Goal: Information Seeking & Learning: Find specific page/section

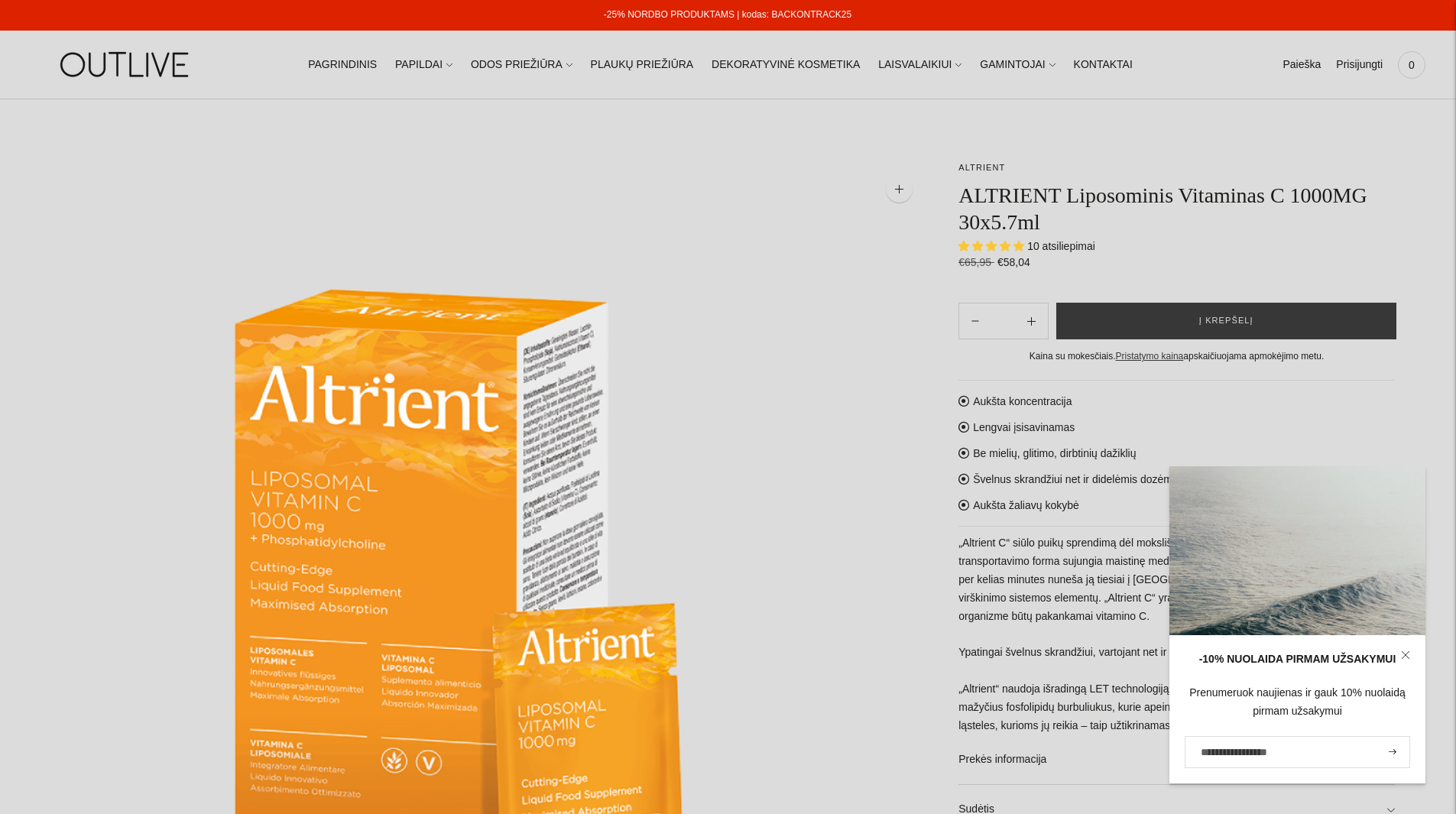
click at [672, 15] on link "-25% NORDBO PRODUKTAMS | kodas: BACKONTRACK25" at bounding box center [728, 14] width 248 height 11
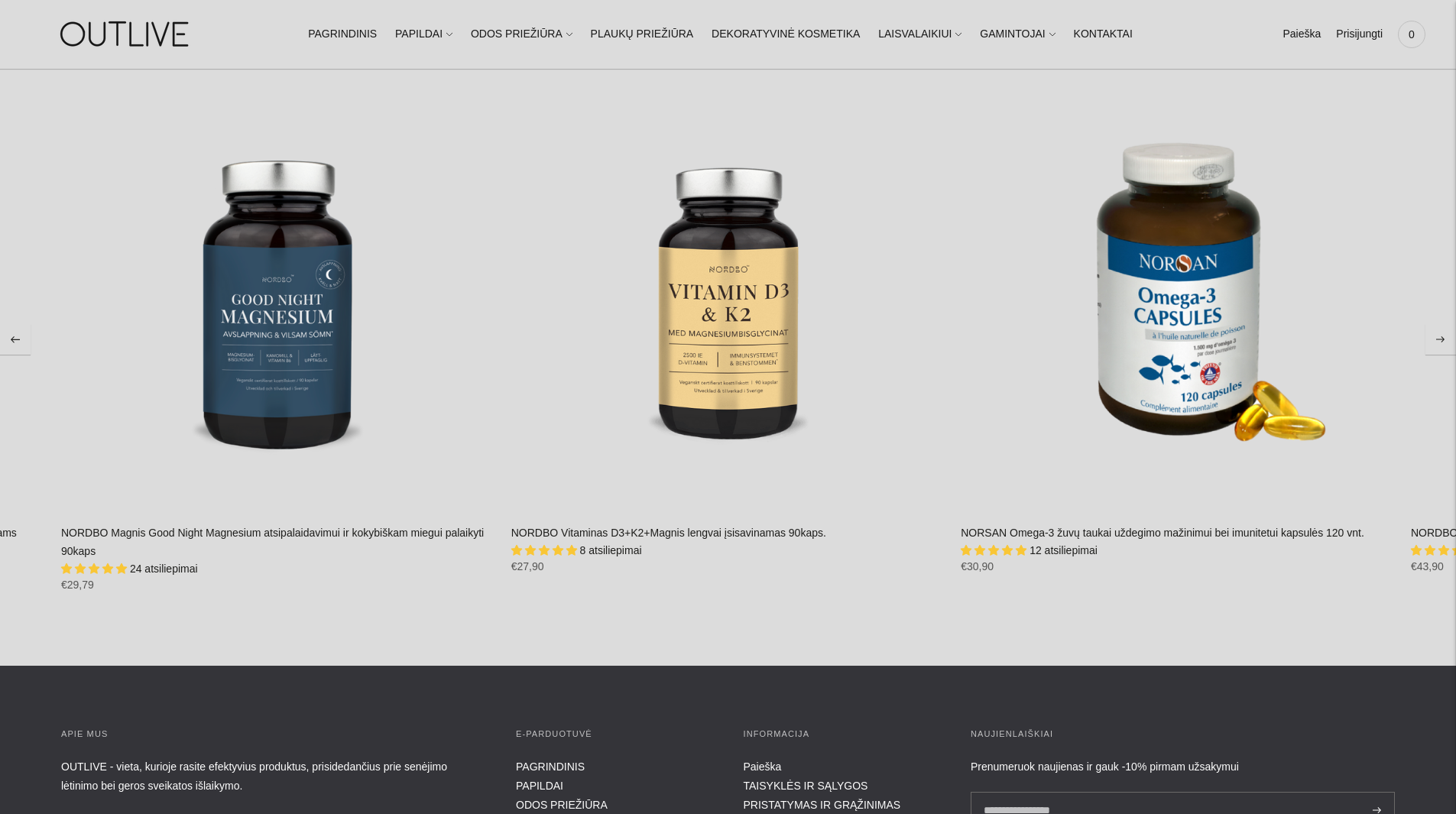
scroll to position [5349, 0]
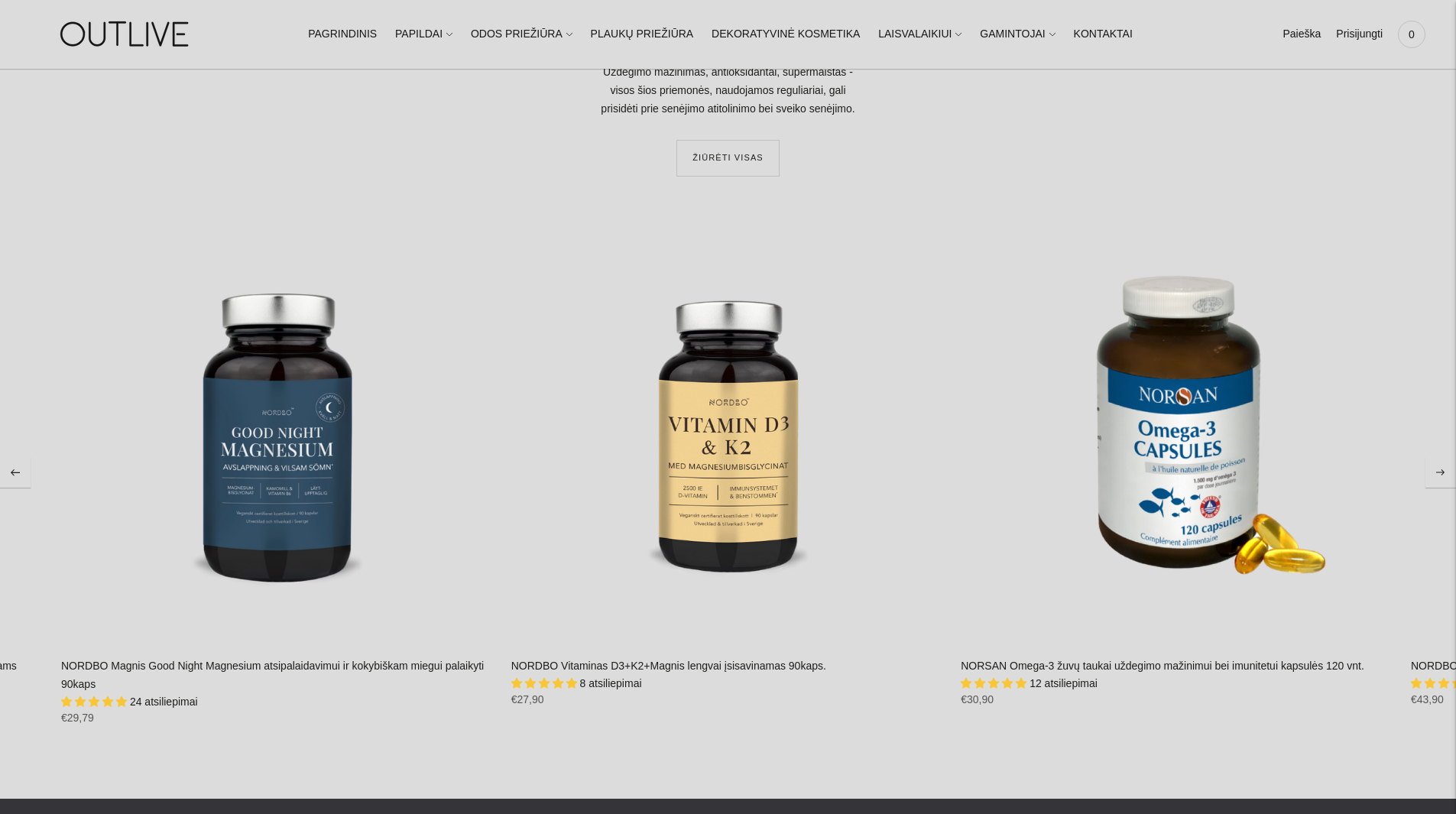
click at [1444, 469] on icon "Move to next carousel slide" at bounding box center [1440, 472] width 9 height 7
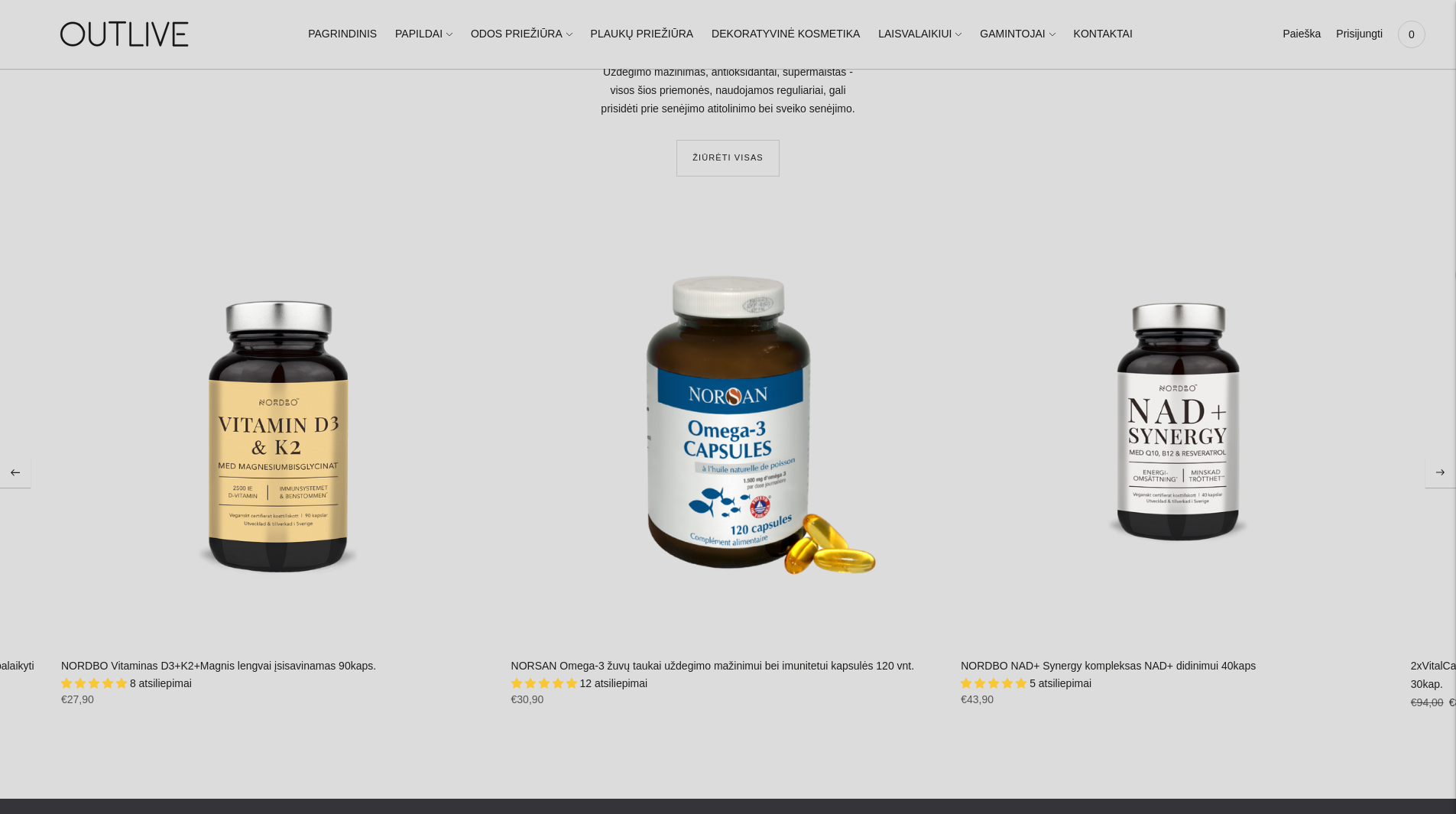
click at [1443, 469] on icon "Move to next carousel slide" at bounding box center [1440, 472] width 9 height 7
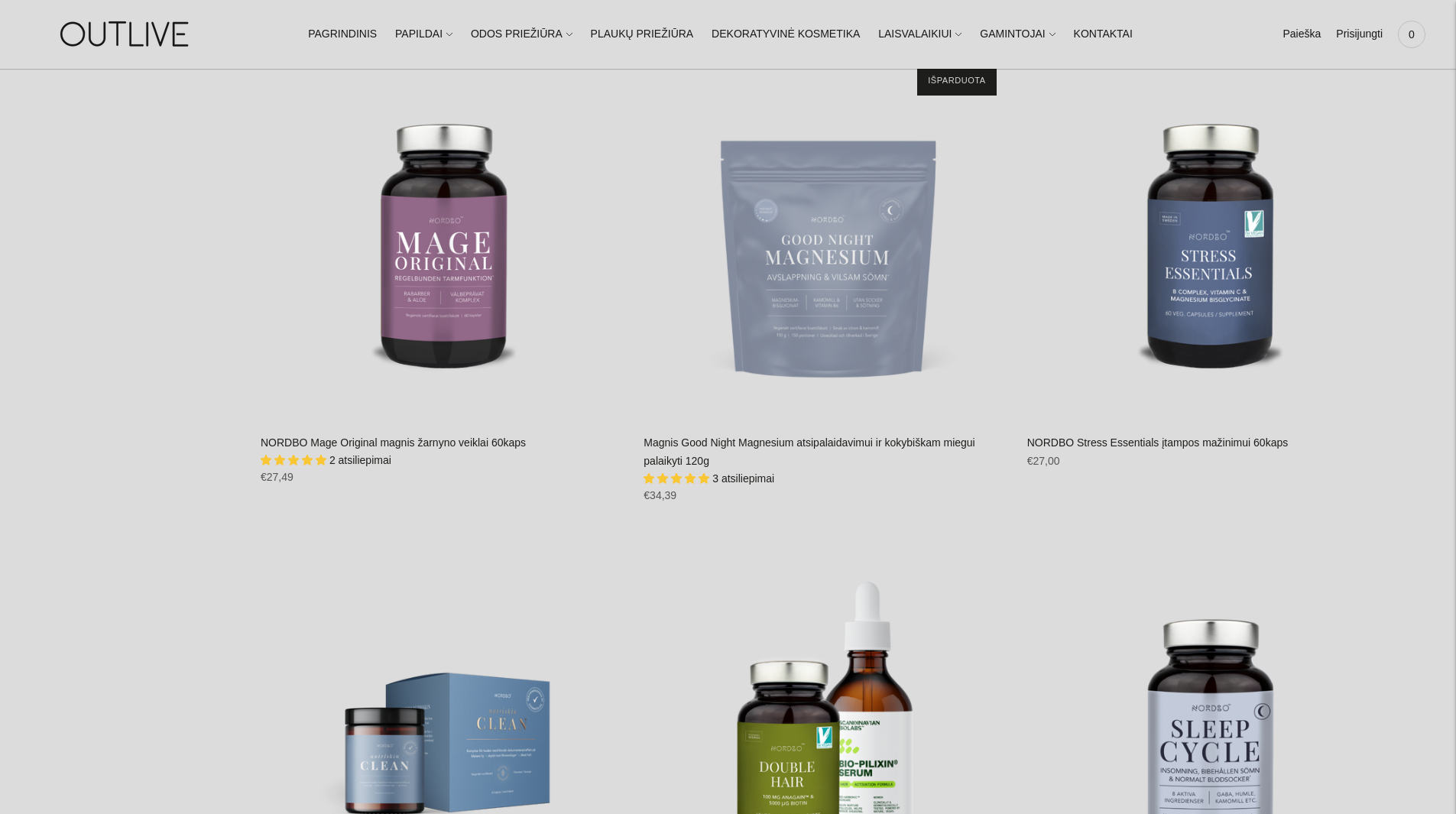
scroll to position [3515, 0]
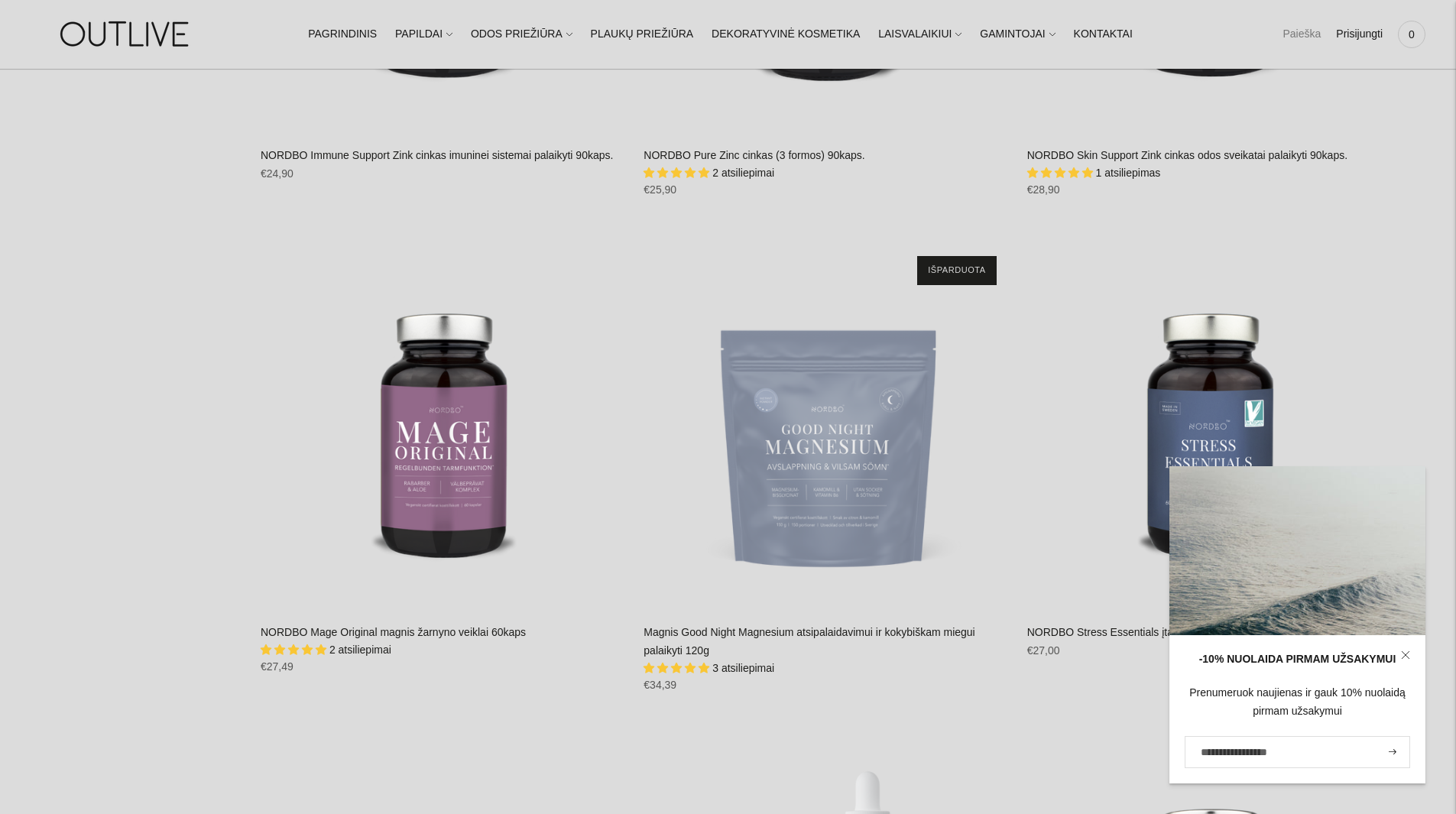
click at [1300, 32] on link "Paieška" at bounding box center [1301, 35] width 39 height 34
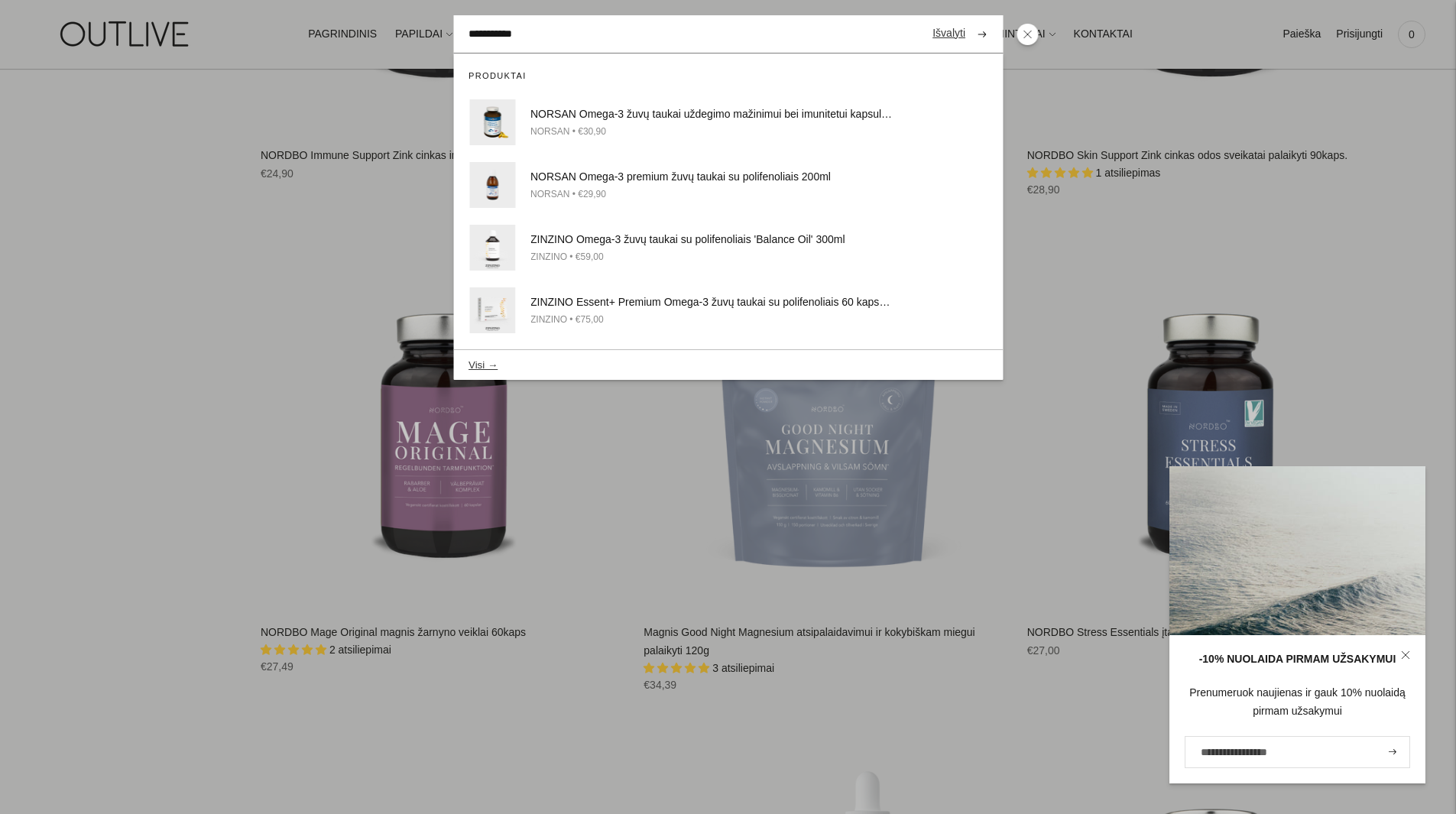
type input "**********"
click at [969, 19] on button "submit" at bounding box center [982, 34] width 27 height 30
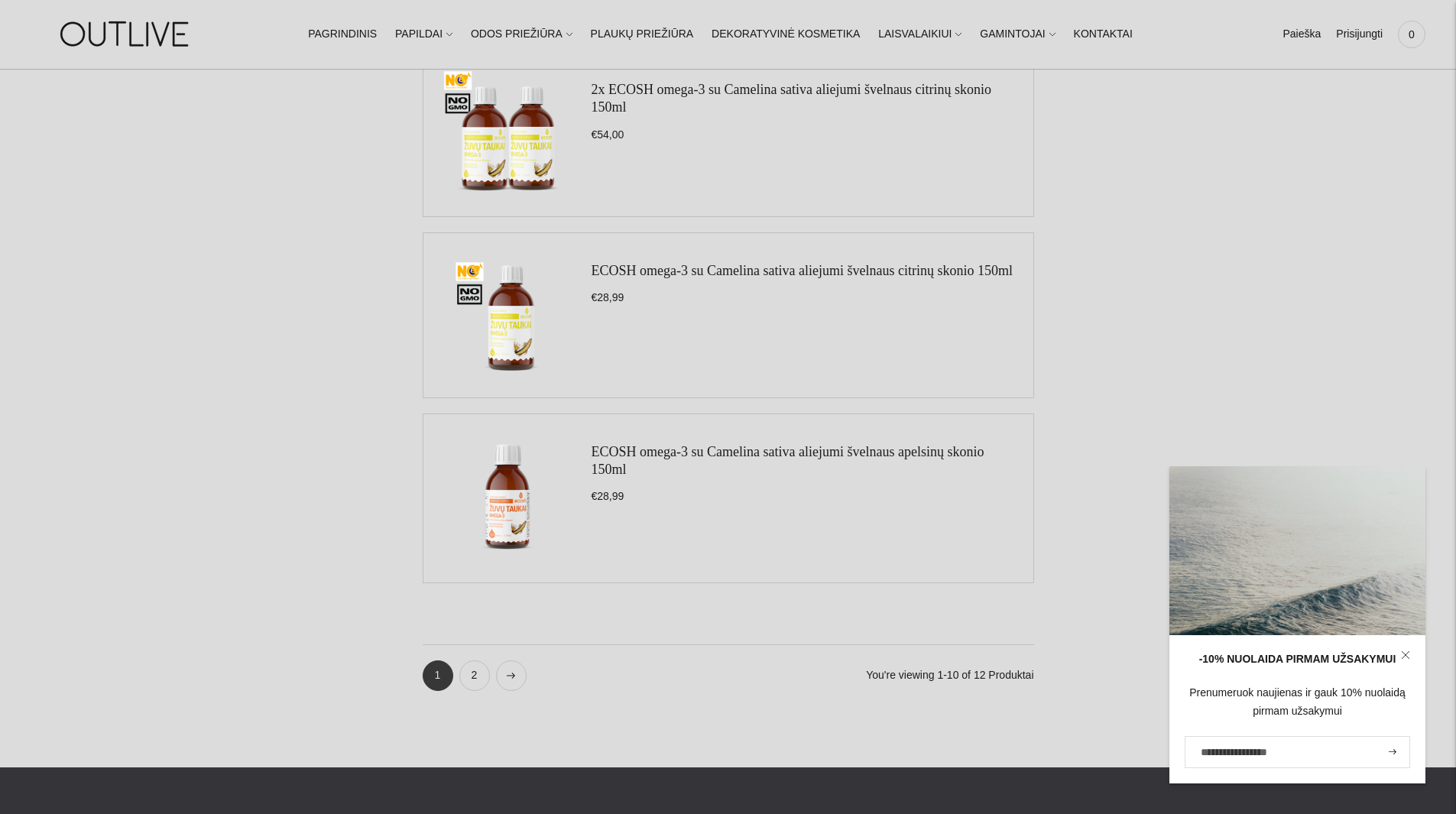
scroll to position [1681, 0]
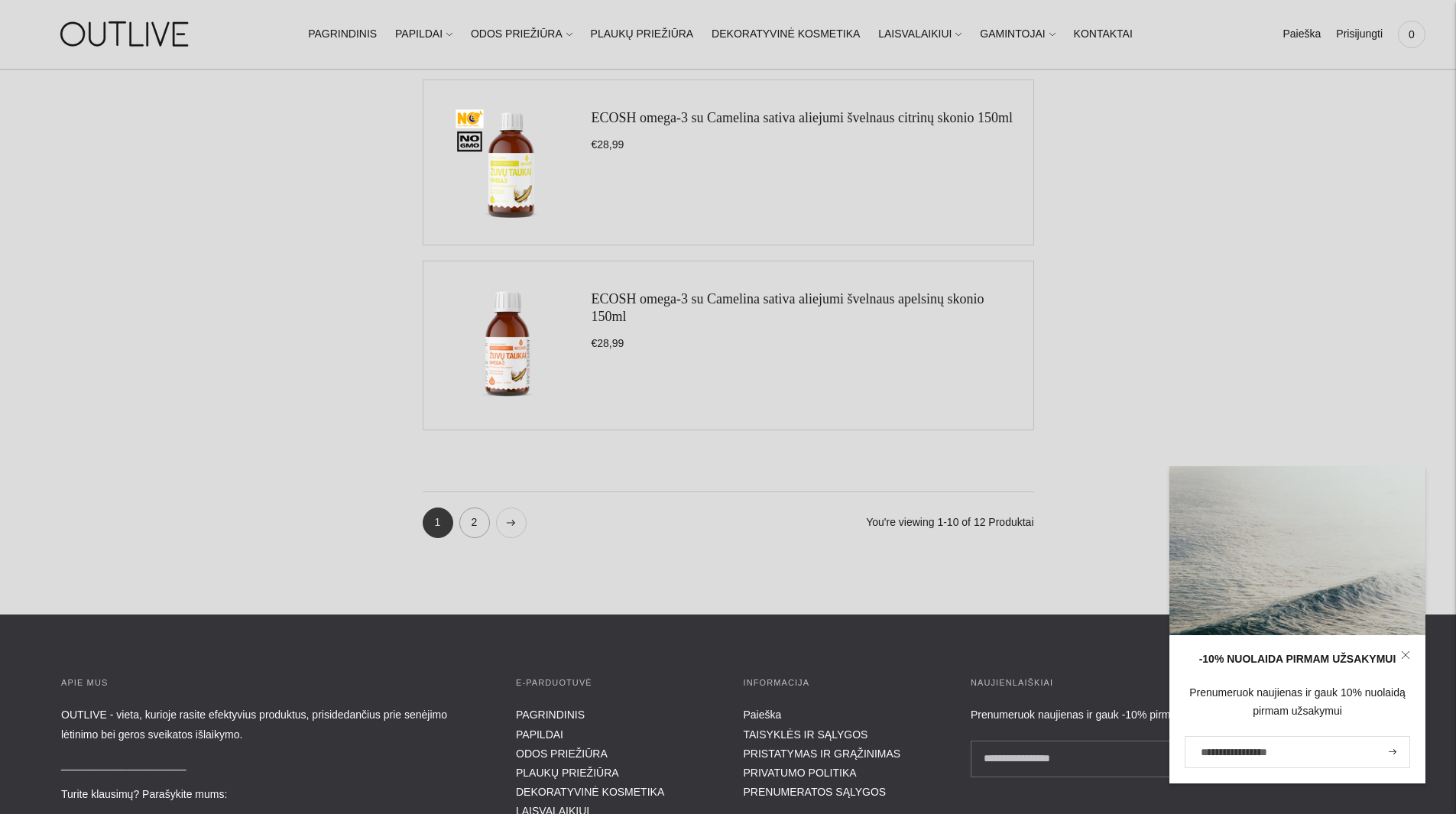
click at [470, 524] on link "2" at bounding box center [474, 522] width 31 height 31
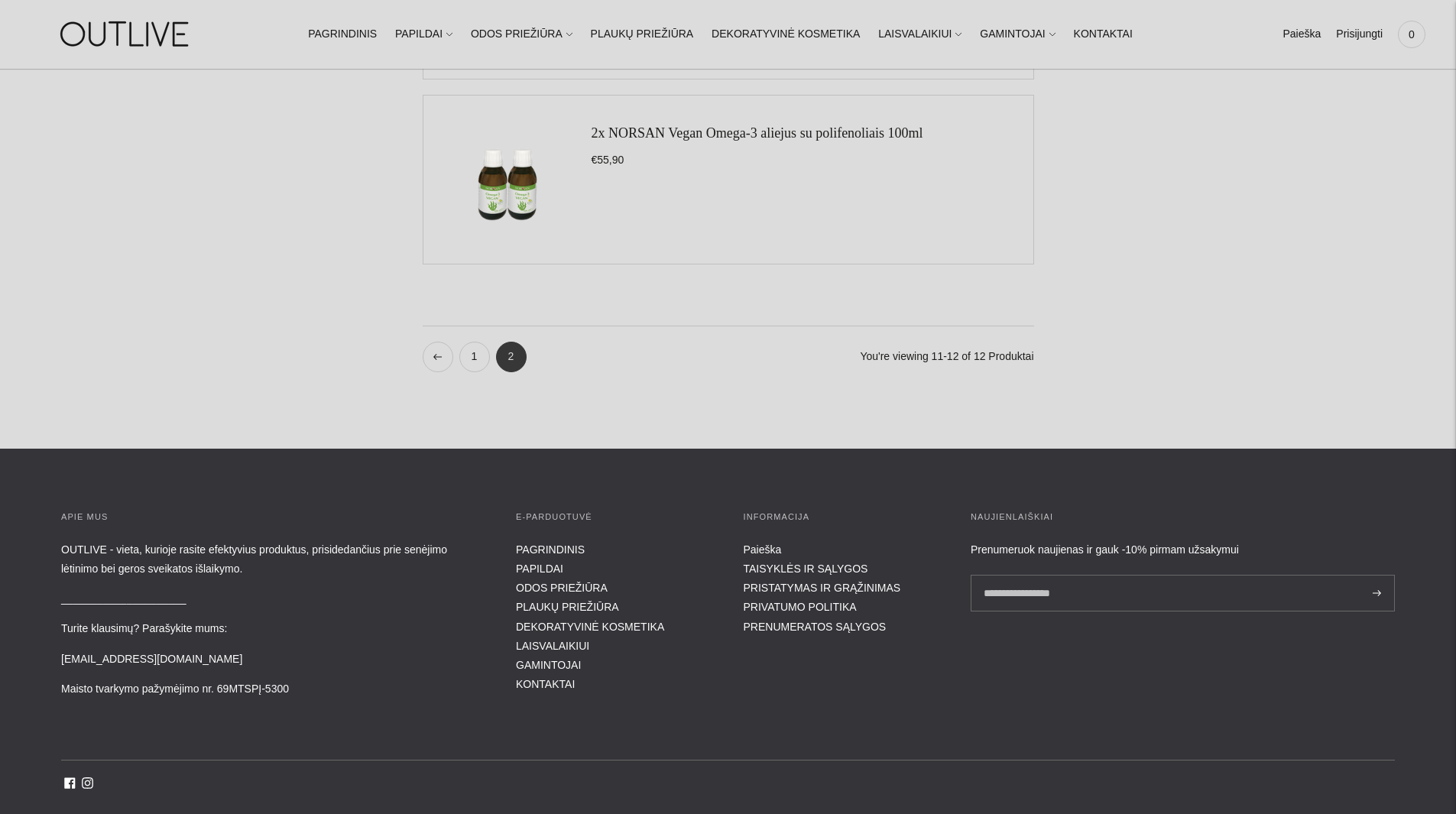
scroll to position [382, 0]
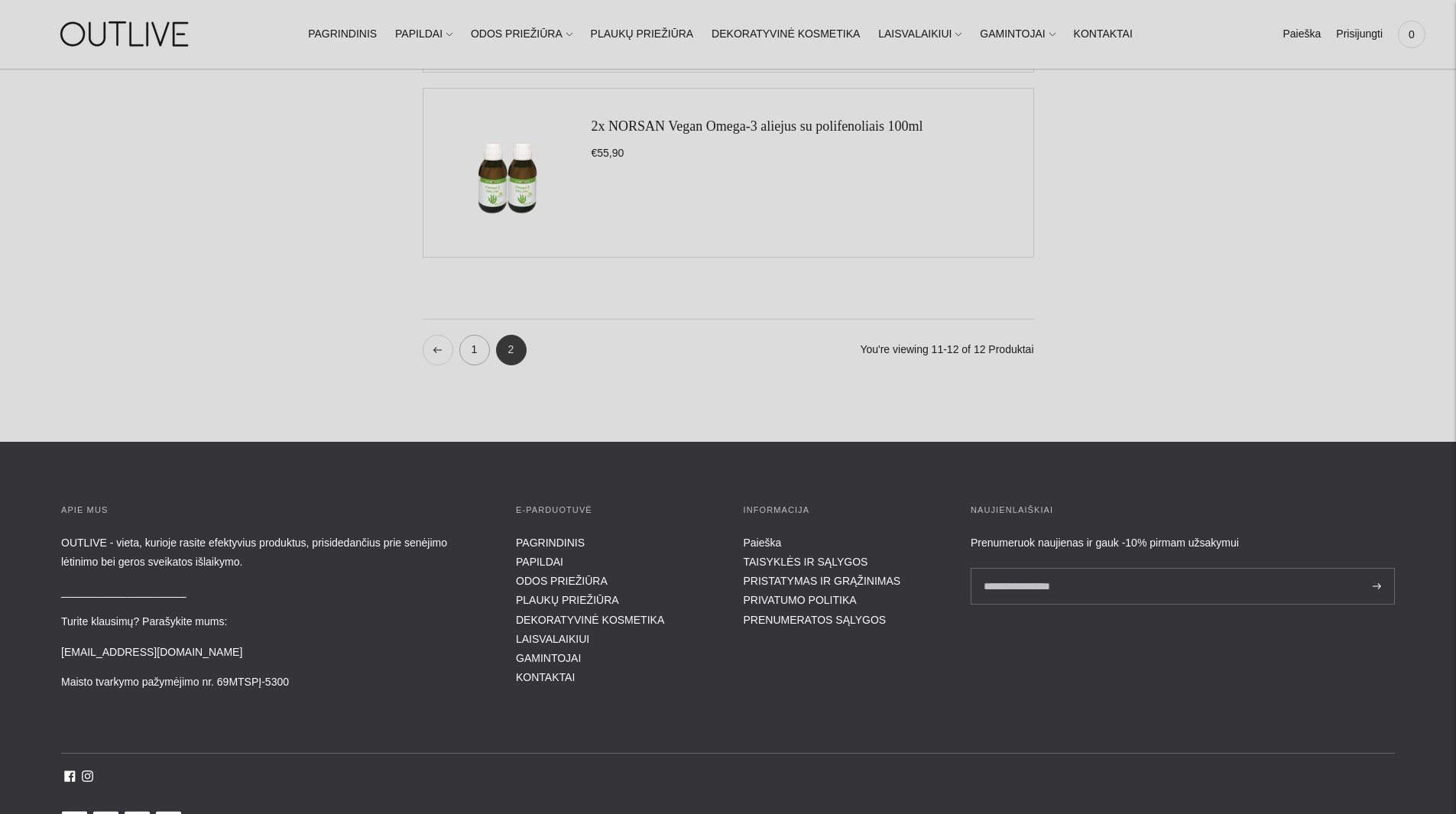
click at [476, 353] on link "1" at bounding box center [474, 350] width 31 height 31
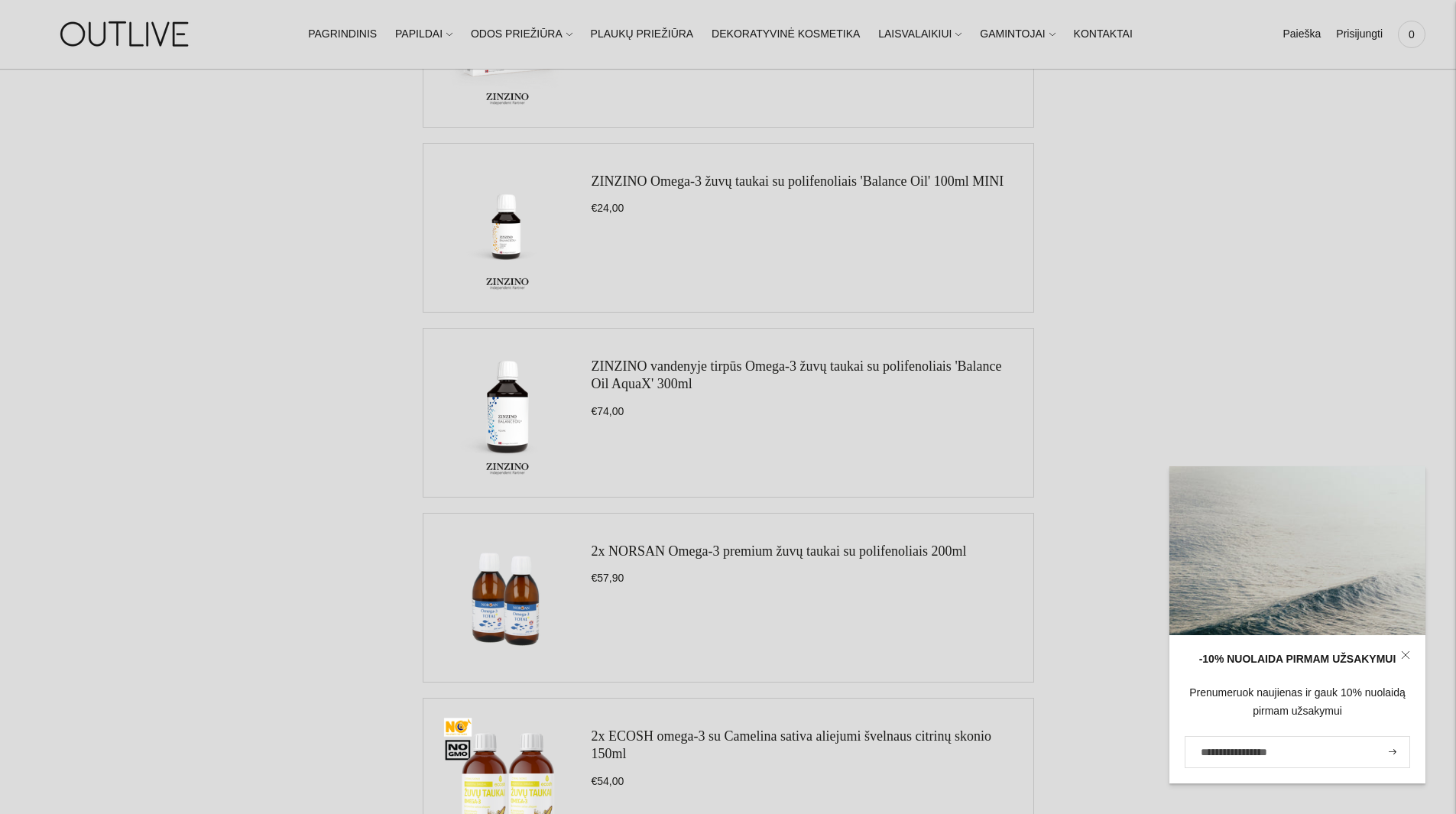
scroll to position [687, 0]
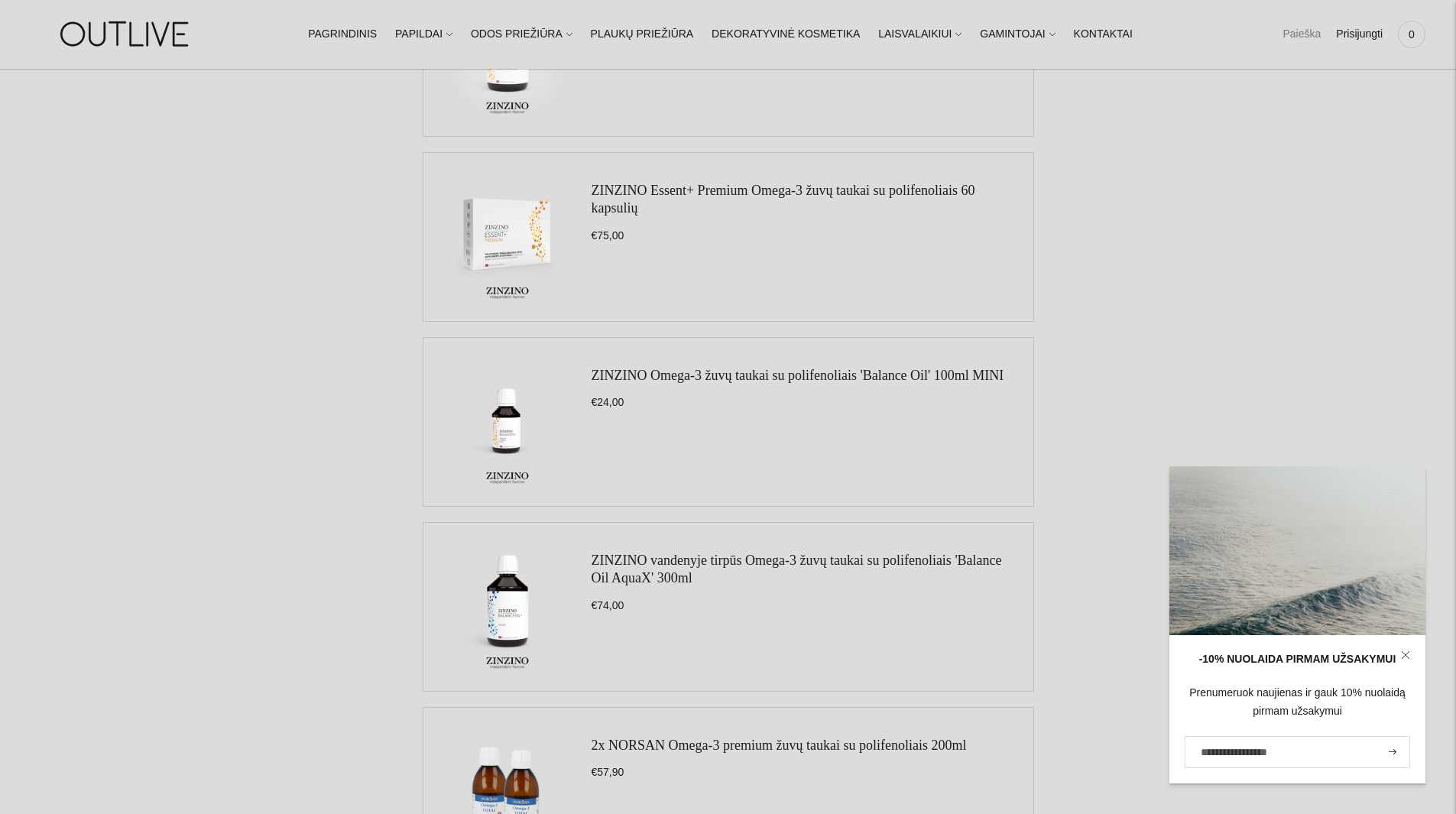
click at [1304, 32] on link "Paieška" at bounding box center [1301, 35] width 39 height 34
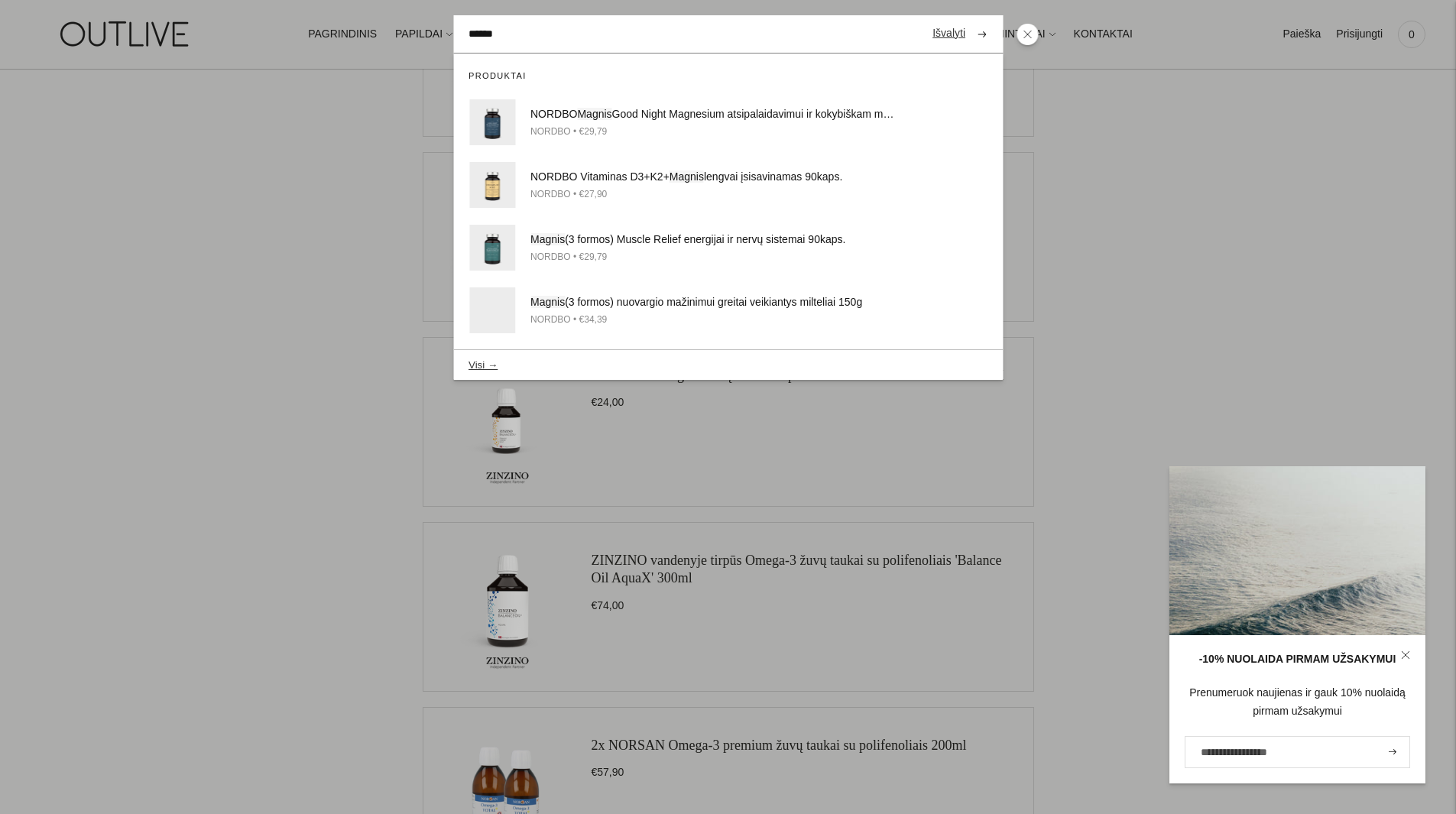
type input "******"
click at [969, 19] on button "submit" at bounding box center [982, 34] width 27 height 30
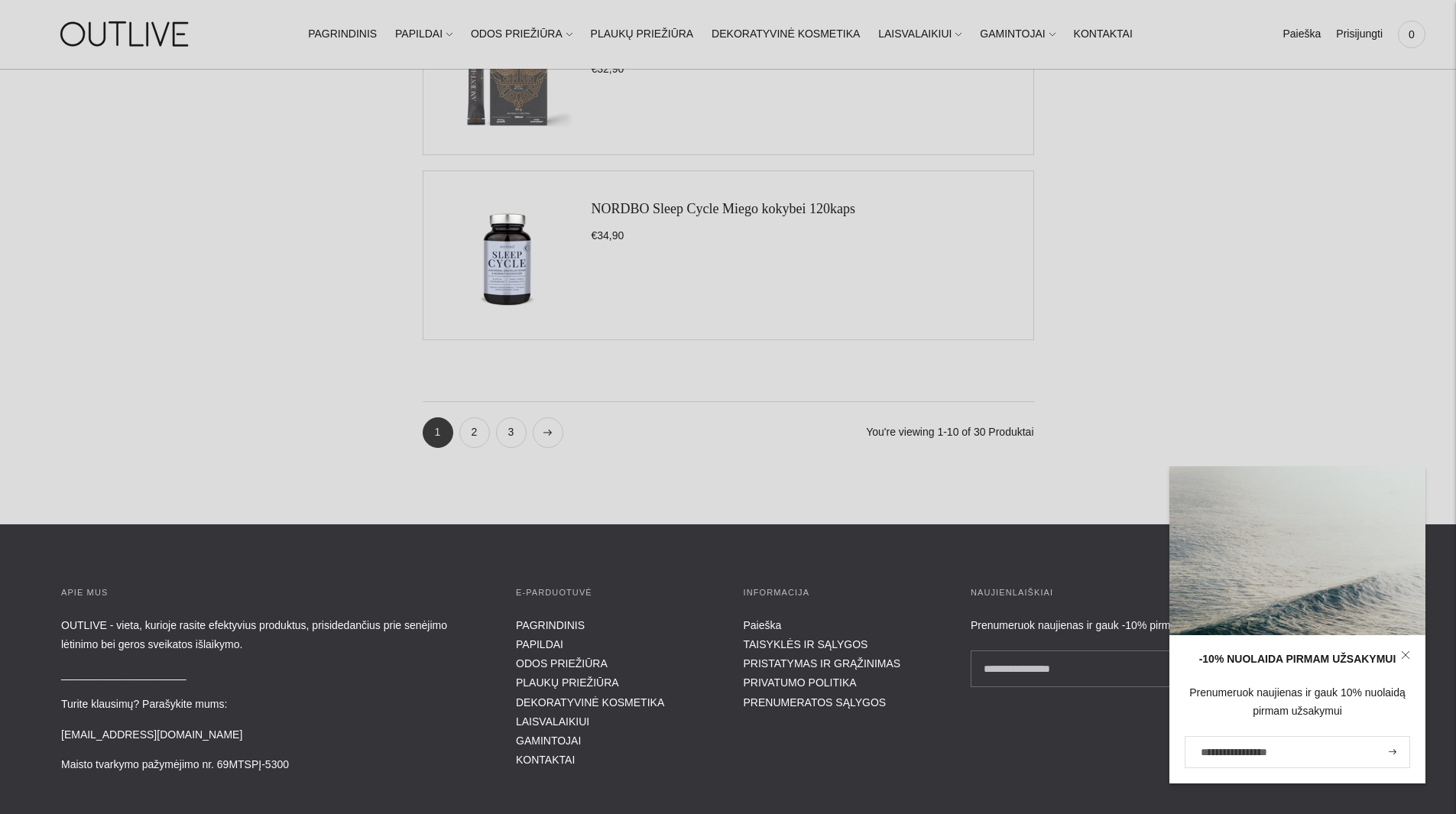
scroll to position [1964, 0]
